Goal: Find specific page/section: Find specific page/section

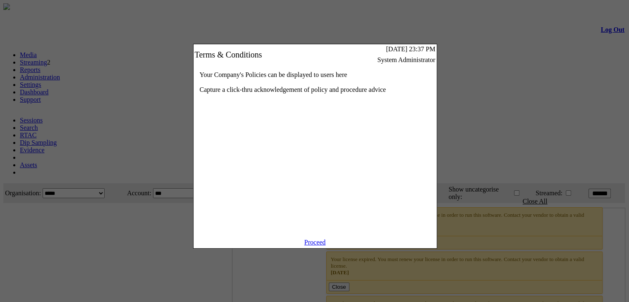
click at [314, 245] on link "Proceed" at bounding box center [314, 241] width 21 height 7
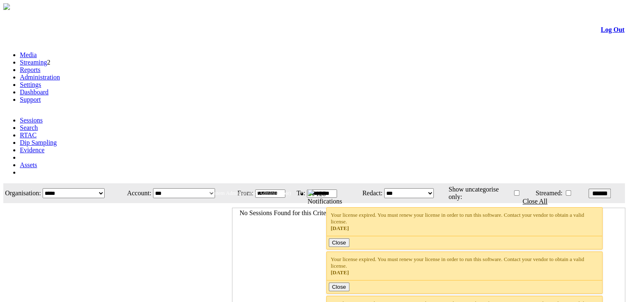
click at [60, 74] on link "Administration" at bounding box center [40, 77] width 40 height 7
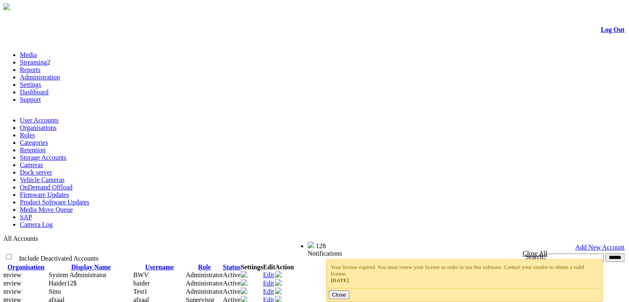
click at [89, 198] on link "Product Software Updates" at bounding box center [54, 201] width 69 height 7
